Goal: Transaction & Acquisition: Purchase product/service

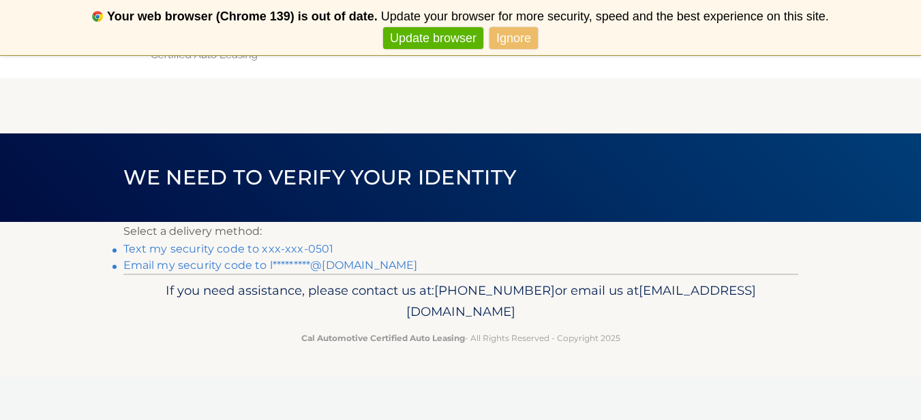
click at [213, 248] on link "Text my security code to xxx-xxx-0501" at bounding box center [228, 249] width 211 height 13
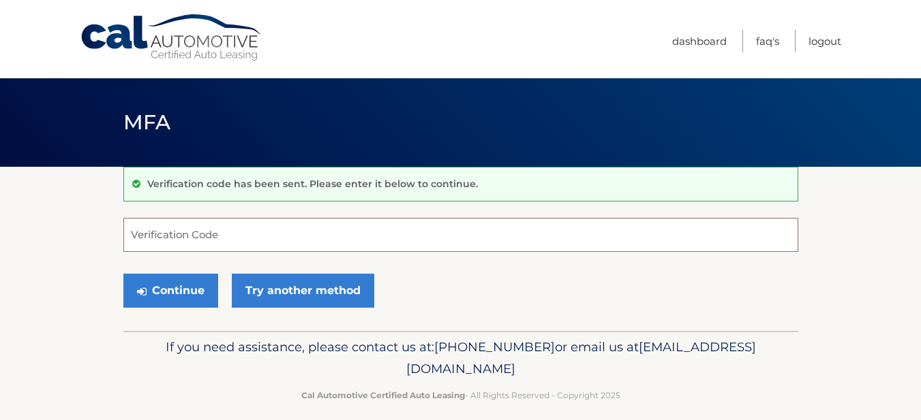
click at [213, 245] on input "Verification Code" at bounding box center [460, 235] width 675 height 34
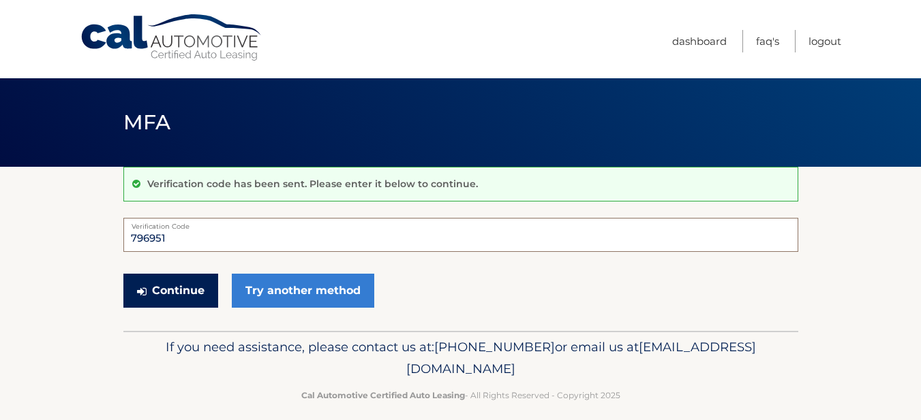
type input "796951"
click at [177, 292] on button "Continue" at bounding box center [170, 291] width 95 height 34
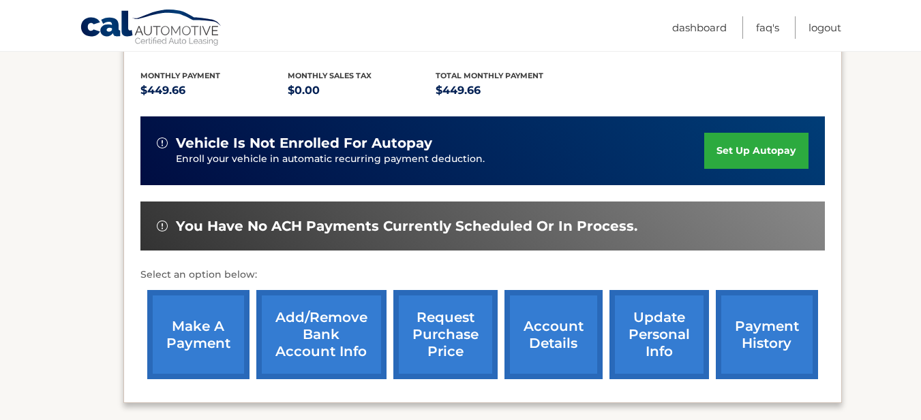
scroll to position [298, 0]
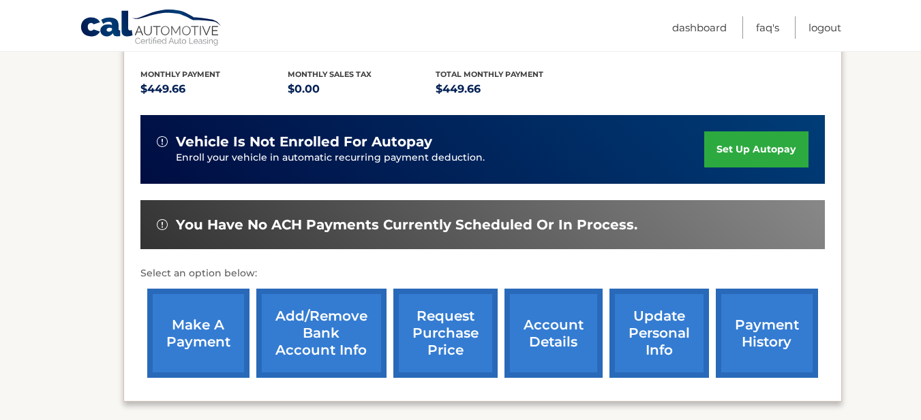
click at [204, 303] on link "make a payment" at bounding box center [198, 333] width 102 height 89
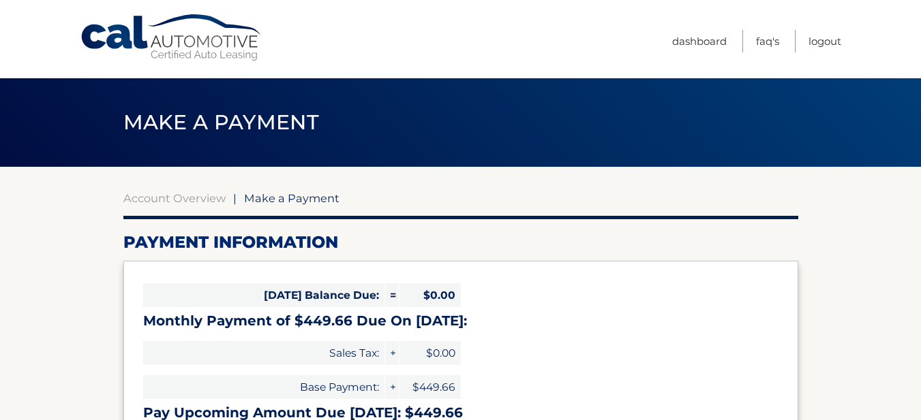
select select "NTVjMzdiYmEtYWQ2YS00NjYzLWE2YjEtYjdlMTZlMGVjMDA3"
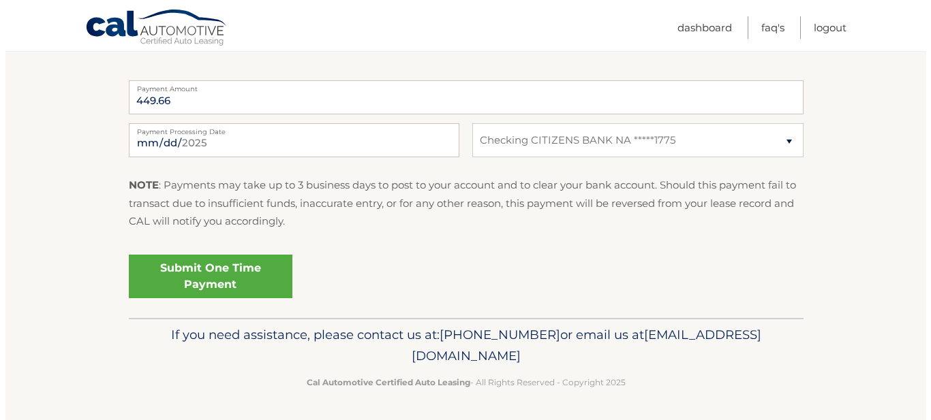
scroll to position [553, 0]
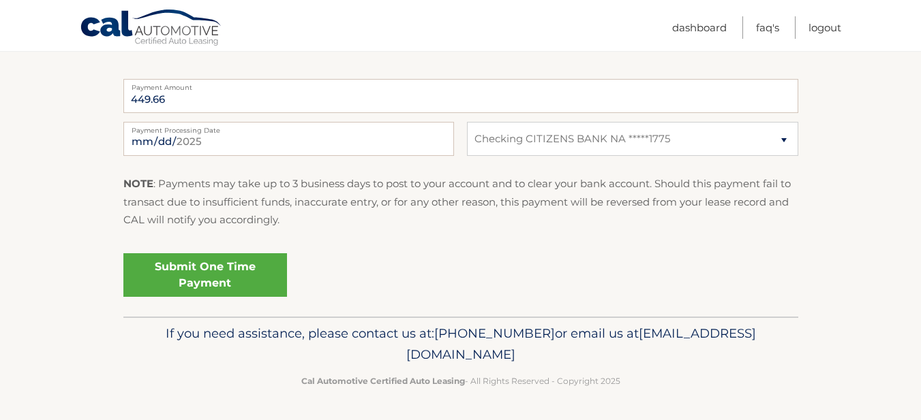
click at [203, 278] on link "Submit One Time Payment" at bounding box center [205, 275] width 164 height 44
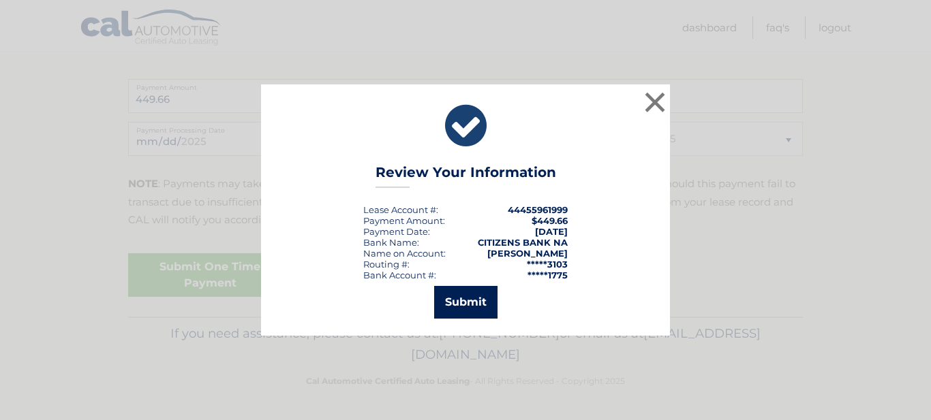
click at [471, 305] on button "Submit" at bounding box center [465, 302] width 63 height 33
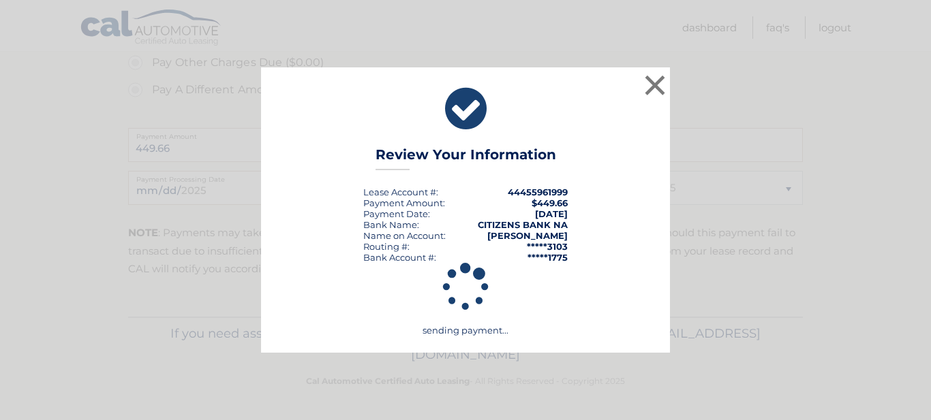
scroll to position [504, 0]
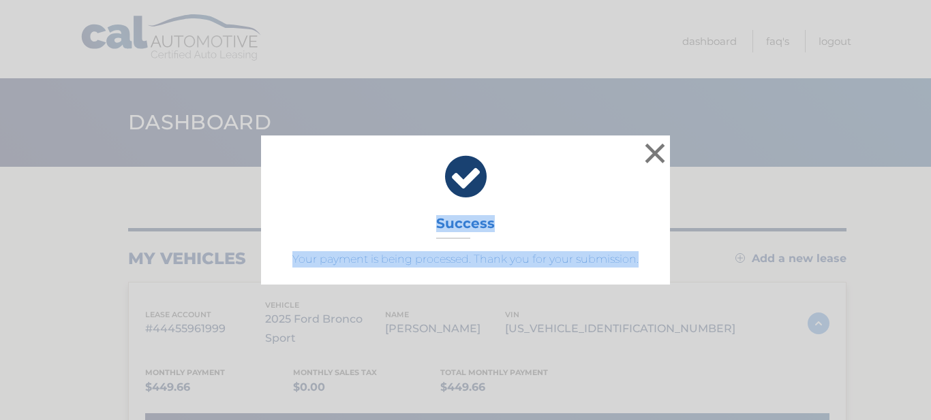
drag, startPoint x: 437, startPoint y: 222, endPoint x: 642, endPoint y: 261, distance: 208.7
click at [647, 264] on div "× Success Your payment is being processed. Thank you for your submission." at bounding box center [465, 210] width 409 height 149
click at [644, 262] on p "Your payment is being processed. Thank you for your submission." at bounding box center [465, 259] width 375 height 16
copy div "Success Your payment is being processed. Thank you for your submission."
click at [710, 230] on div "× Success Your payment is being processed. Thank you for your submission." at bounding box center [465, 210] width 920 height 149
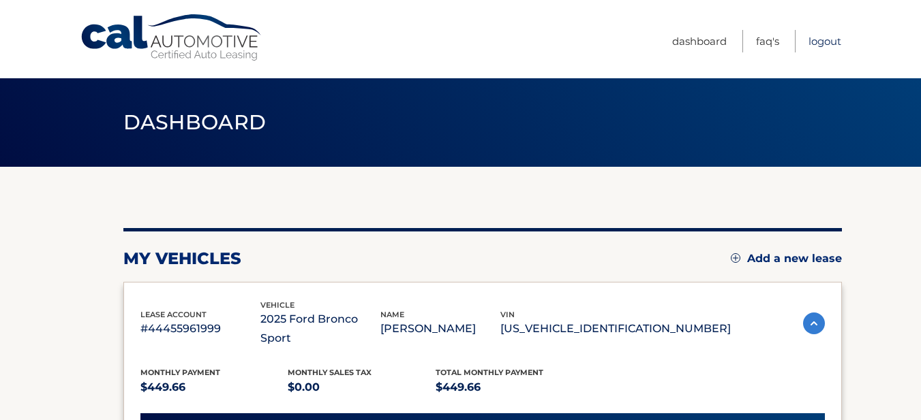
click at [814, 39] on link "Logout" at bounding box center [824, 41] width 33 height 22
